Goal: Task Accomplishment & Management: Manage account settings

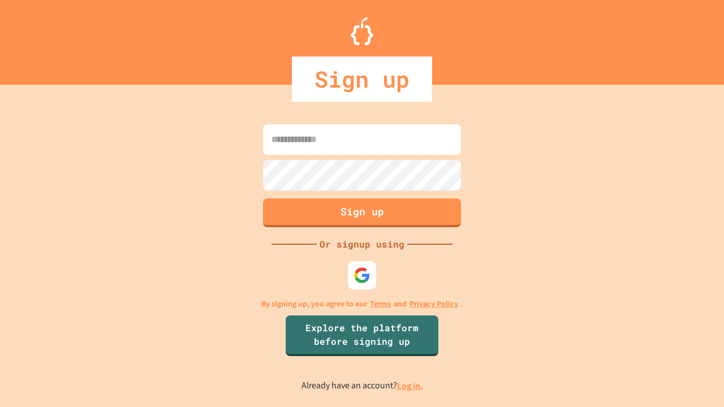
click at [411, 386] on link "Log in." at bounding box center [410, 386] width 26 height 12
